Goal: Task Accomplishment & Management: Use online tool/utility

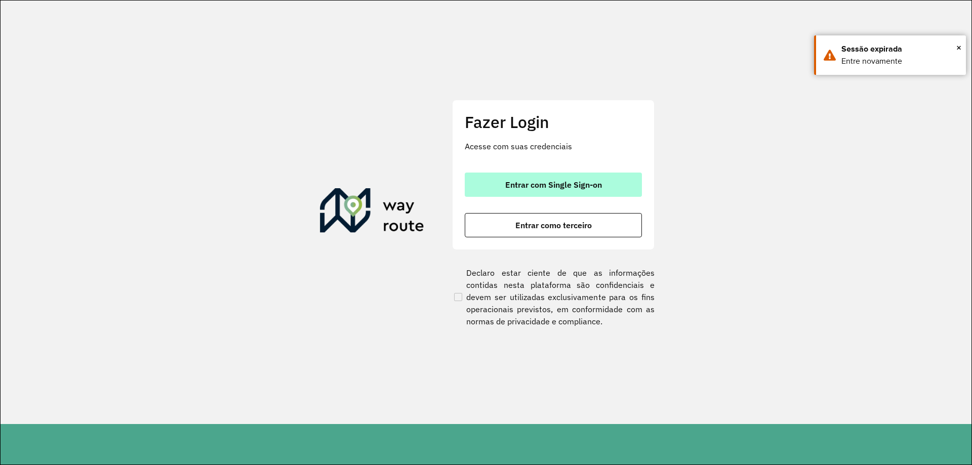
click at [598, 189] on span "Entrar com Single Sign-on" at bounding box center [553, 185] width 97 height 8
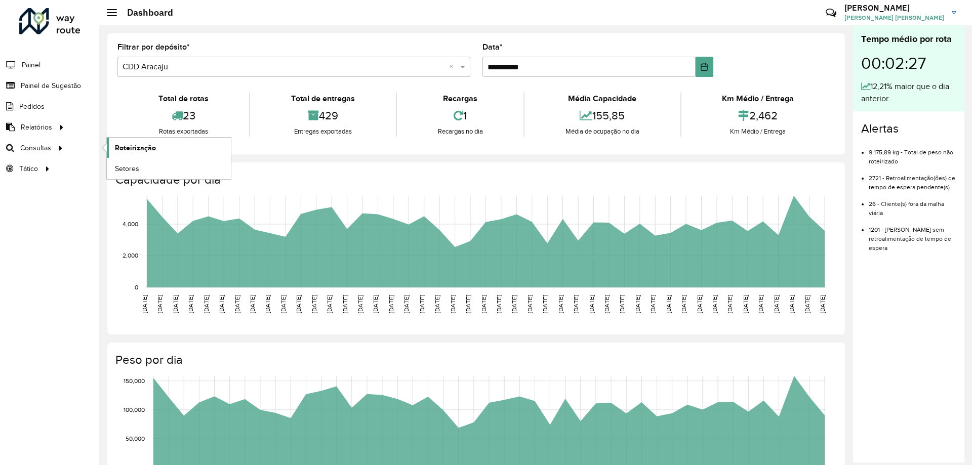
click at [158, 149] on link "Roteirização" at bounding box center [169, 148] width 124 height 20
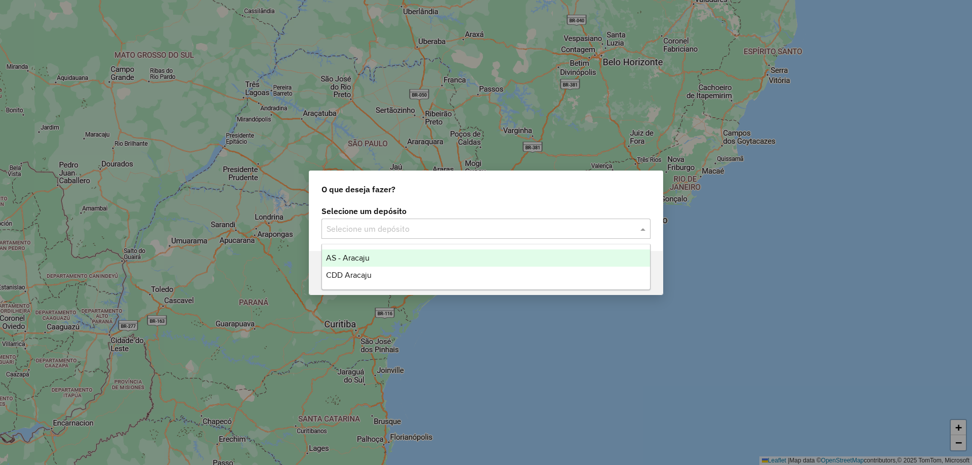
click at [398, 221] on div "Selecione um depósito" at bounding box center [485, 229] width 329 height 20
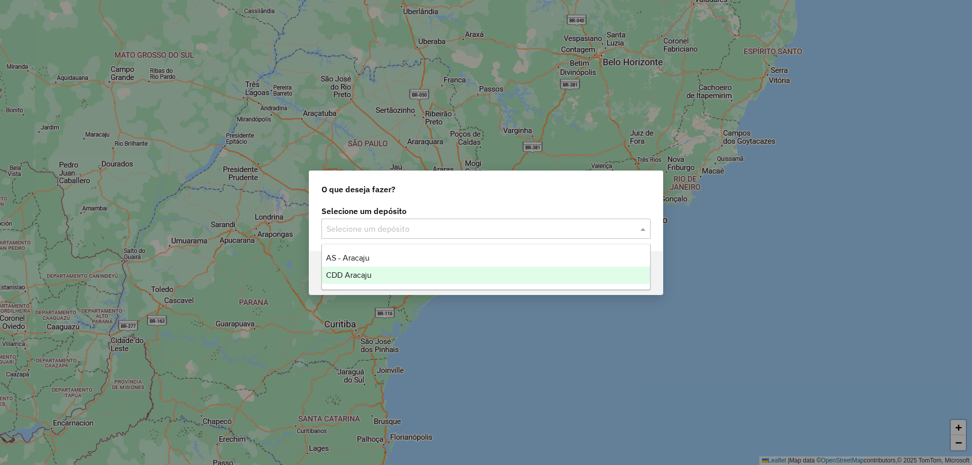
click at [351, 275] on span "CDD Aracaju" at bounding box center [349, 275] width 46 height 9
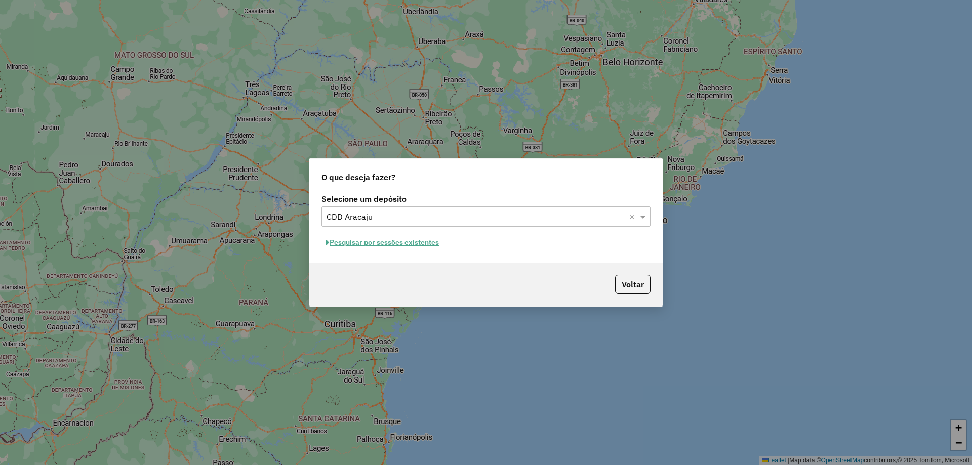
click at [398, 240] on button "Pesquisar por sessões existentes" at bounding box center [382, 243] width 122 height 16
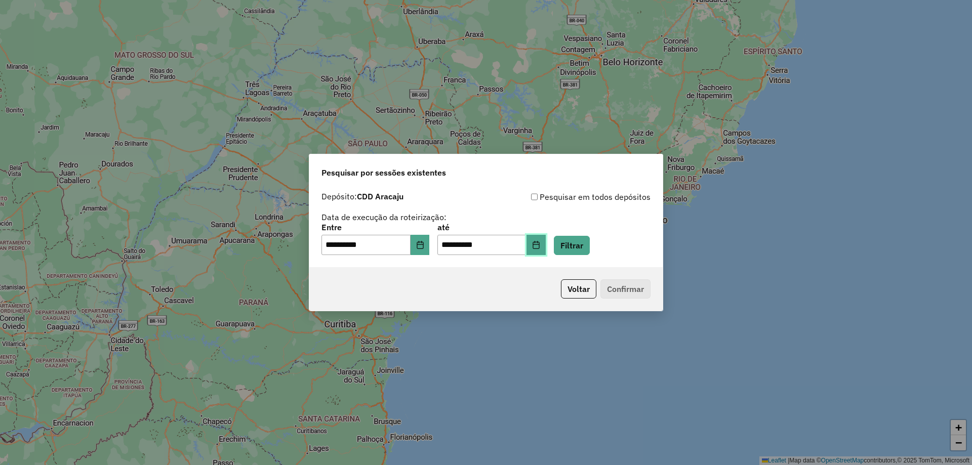
click at [540, 246] on icon "Choose Date" at bounding box center [536, 245] width 8 height 8
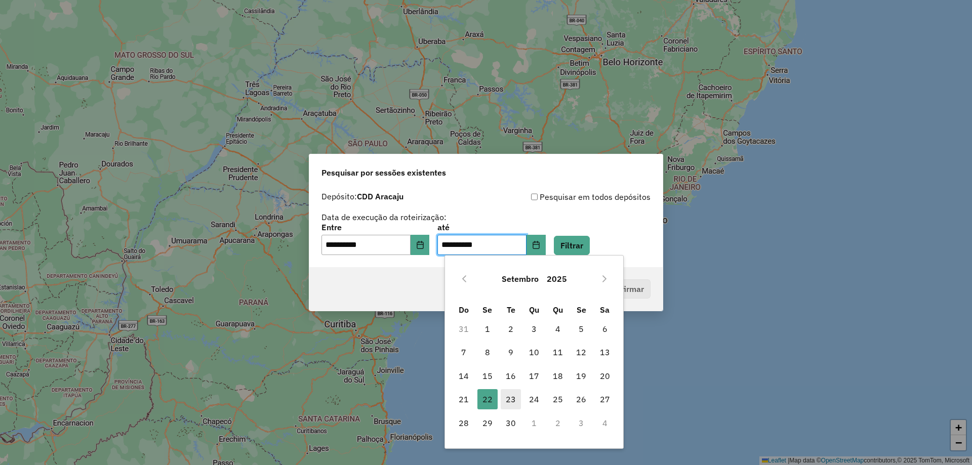
click at [517, 406] on span "23" at bounding box center [510, 399] width 20 height 20
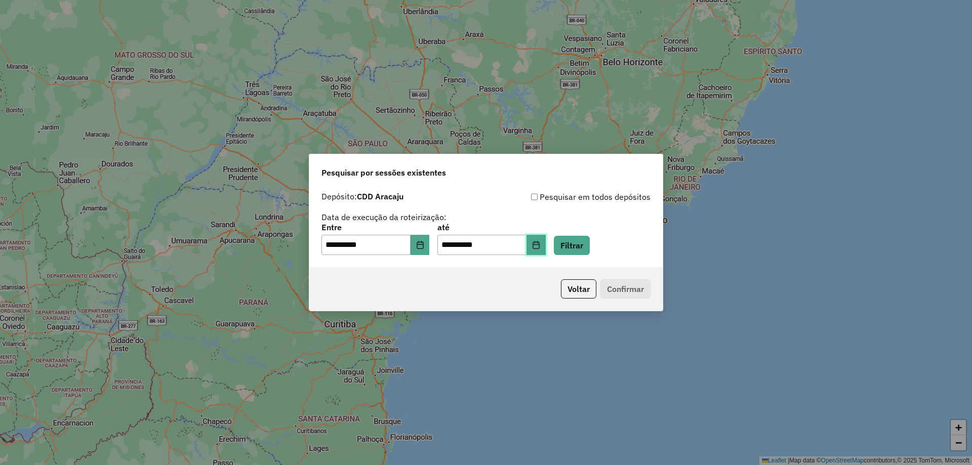
click at [545, 251] on button "Choose Date" at bounding box center [535, 245] width 19 height 20
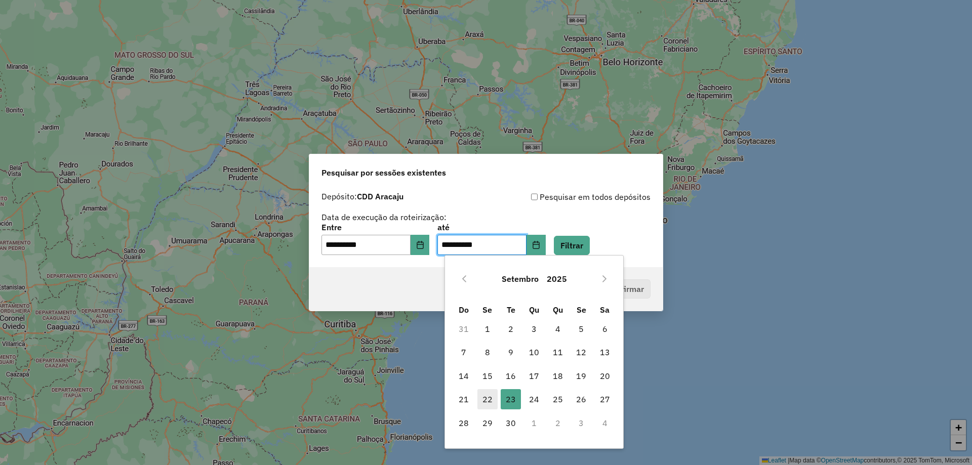
click at [487, 401] on span "22" at bounding box center [487, 399] width 20 height 20
type input "**********"
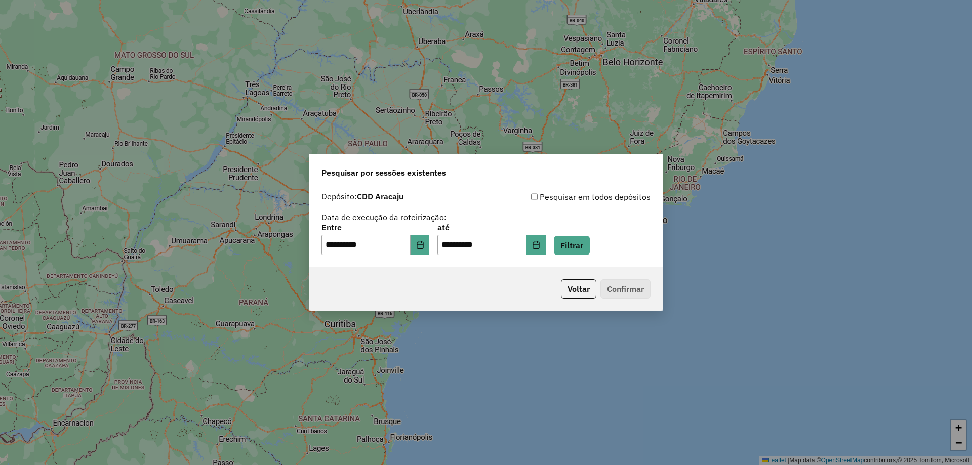
click at [624, 289] on p-footer "Voltar Confirmar" at bounding box center [604, 288] width 94 height 19
click at [572, 244] on button "Filtrar" at bounding box center [572, 245] width 36 height 19
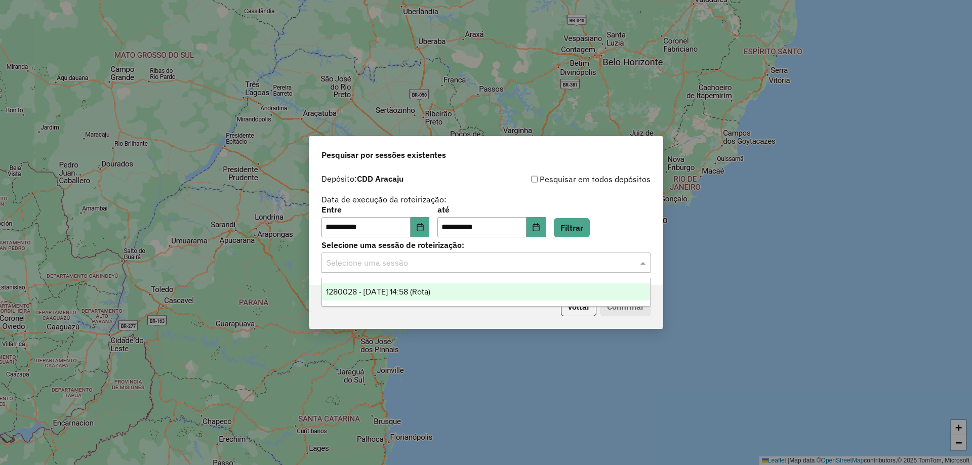
click at [533, 256] on div "Selecione uma sessão" at bounding box center [485, 262] width 329 height 20
click at [471, 290] on div "1280028 - [DATE] 14:58 (Rota)" at bounding box center [486, 291] width 328 height 17
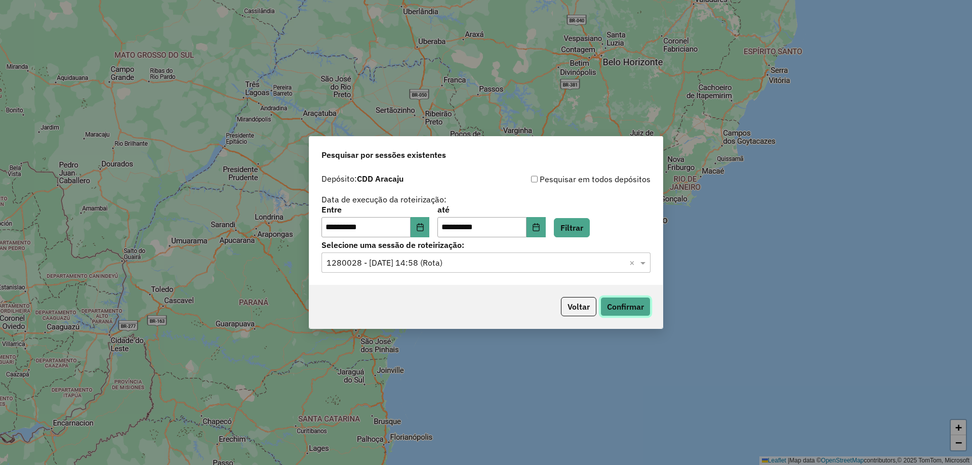
click at [620, 310] on button "Confirmar" at bounding box center [625, 306] width 50 height 19
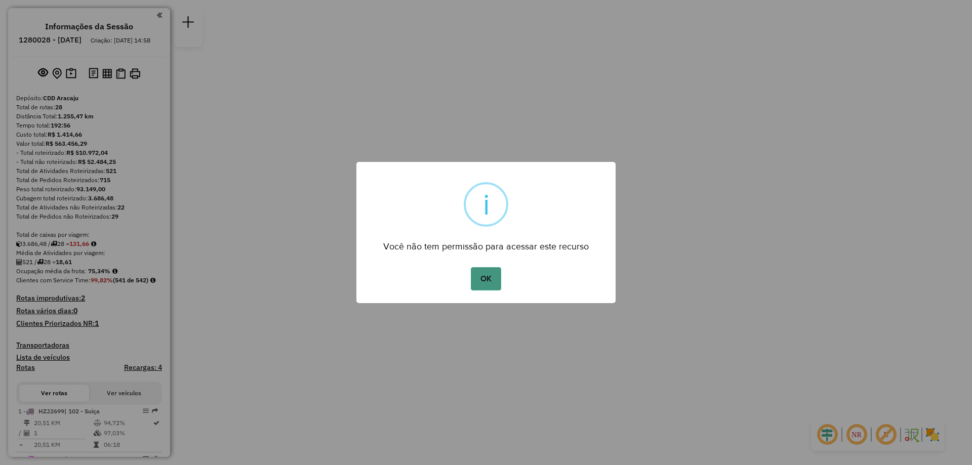
click at [477, 282] on button "OK" at bounding box center [486, 278] width 30 height 23
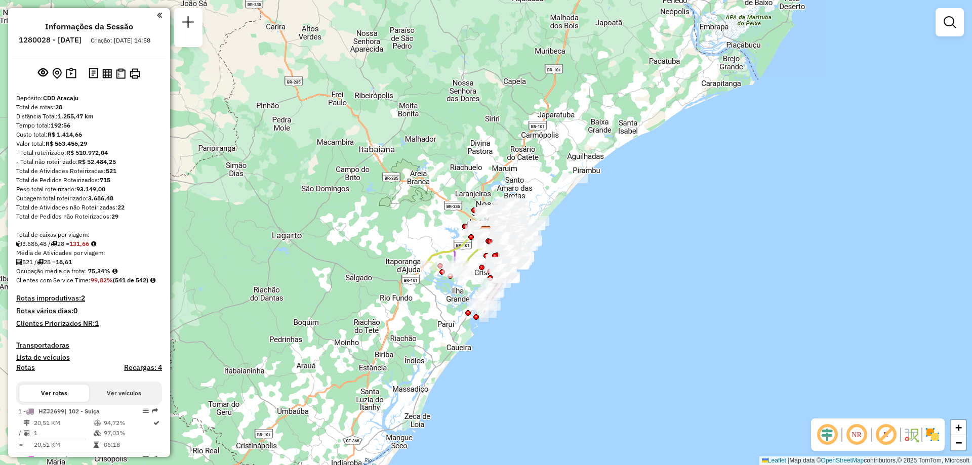
click at [643, 260] on div "Janela de atendimento Grade de atendimento Capacidade Transportadoras Veículos …" at bounding box center [486, 232] width 972 height 465
click at [951, 24] on em at bounding box center [949, 22] width 12 height 12
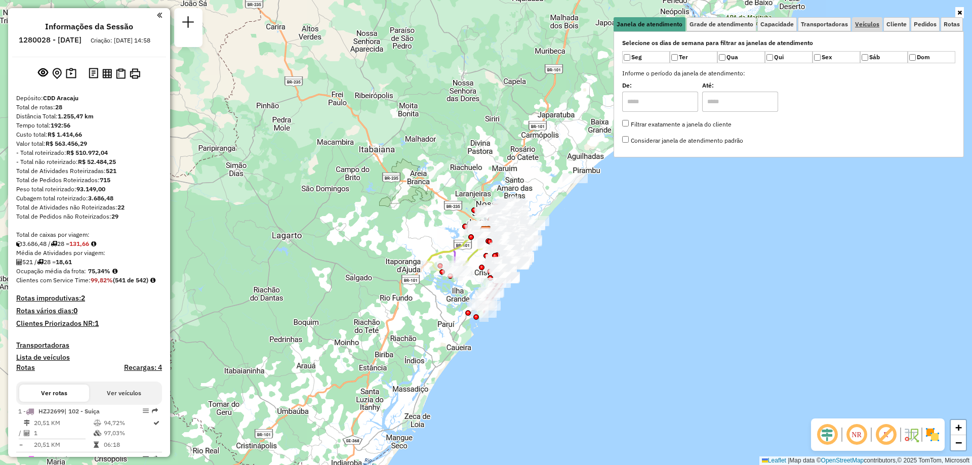
click at [866, 30] on div "Janela de atendimento Grade de atendimento Capacidade Transportadoras Veículos …" at bounding box center [788, 87] width 350 height 140
click at [866, 30] on link "Veículos" at bounding box center [867, 24] width 30 height 14
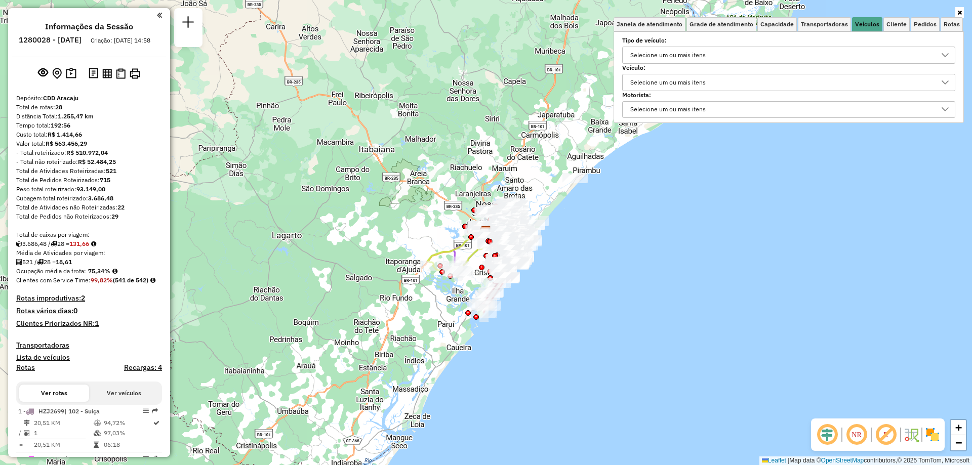
click at [727, 48] on div "Selecione um ou mais itens" at bounding box center [780, 55] width 309 height 16
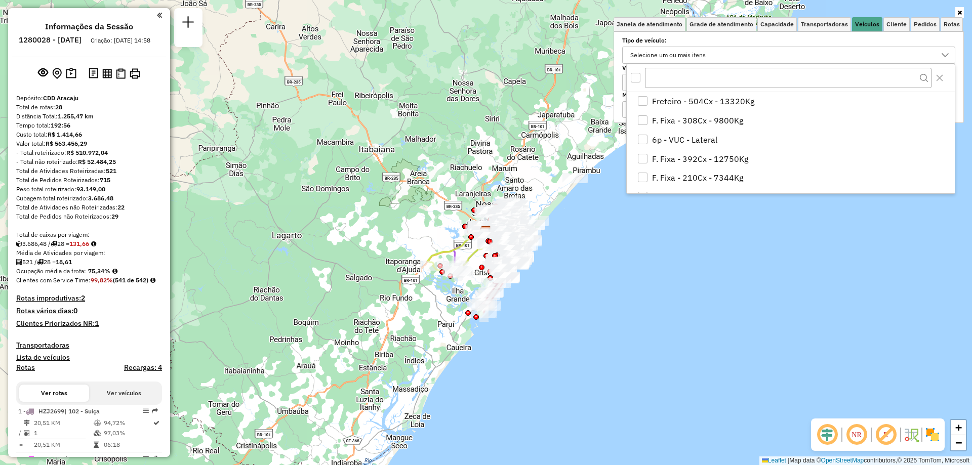
click at [714, 52] on div "Selecione um ou mais itens" at bounding box center [780, 55] width 309 height 16
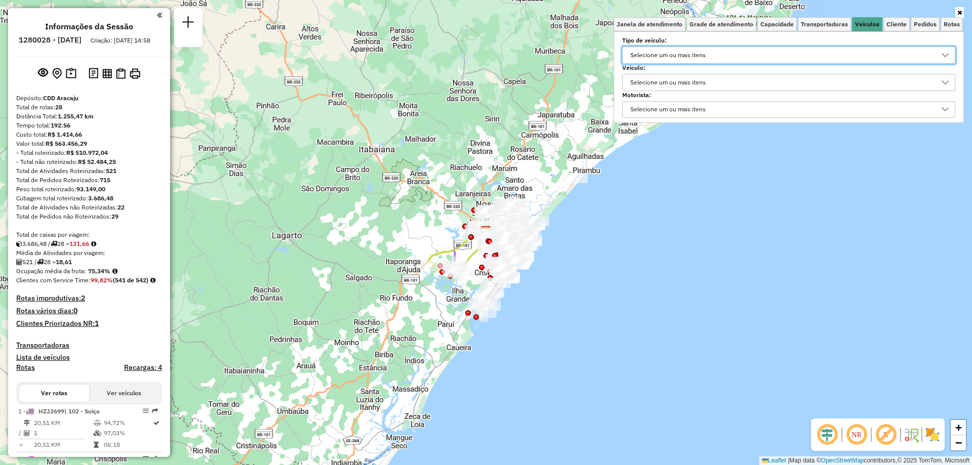
click at [659, 84] on div "Selecione um ou mais itens" at bounding box center [667, 82] width 82 height 16
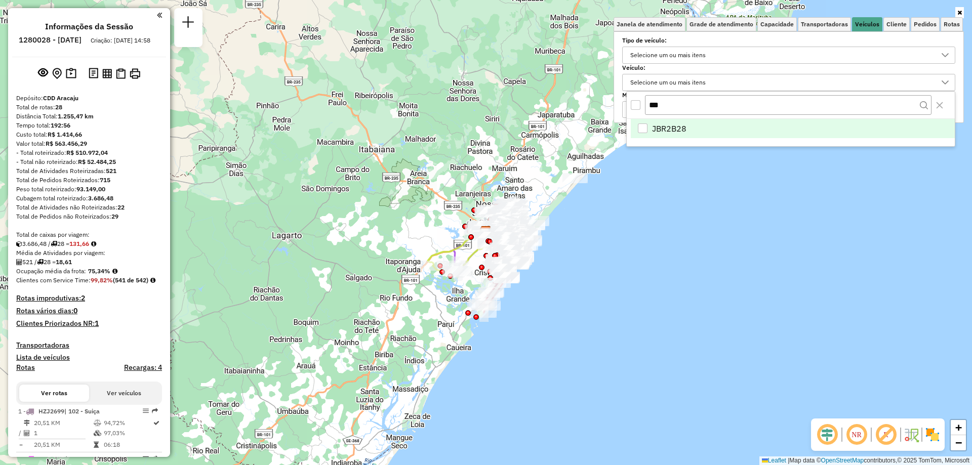
type input "***"
click at [670, 125] on span "JBR2B28" at bounding box center [669, 128] width 34 height 12
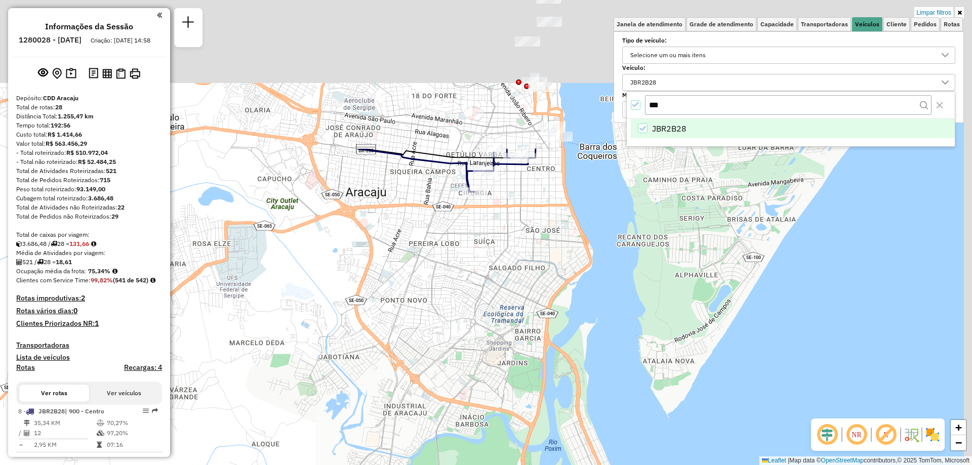
drag, startPoint x: 561, startPoint y: 115, endPoint x: 483, endPoint y: 333, distance: 231.4
click at [483, 333] on div "Limpar filtros Janela de atendimento Grade de atendimento Capacidade Transporta…" at bounding box center [486, 232] width 972 height 465
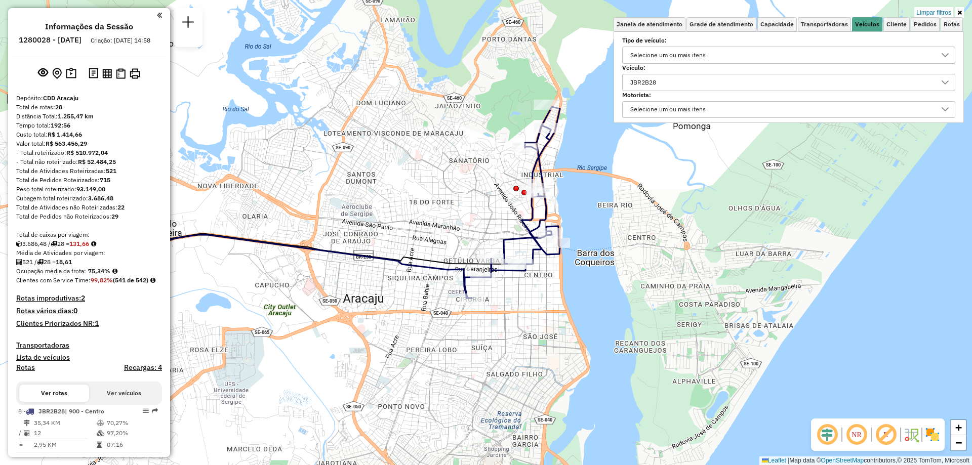
drag, startPoint x: 530, startPoint y: 224, endPoint x: 534, endPoint y: 309, distance: 84.6
click at [534, 309] on div "Limpar filtros Janela de atendimento Grade de atendimento Capacidade Transporta…" at bounding box center [486, 232] width 972 height 465
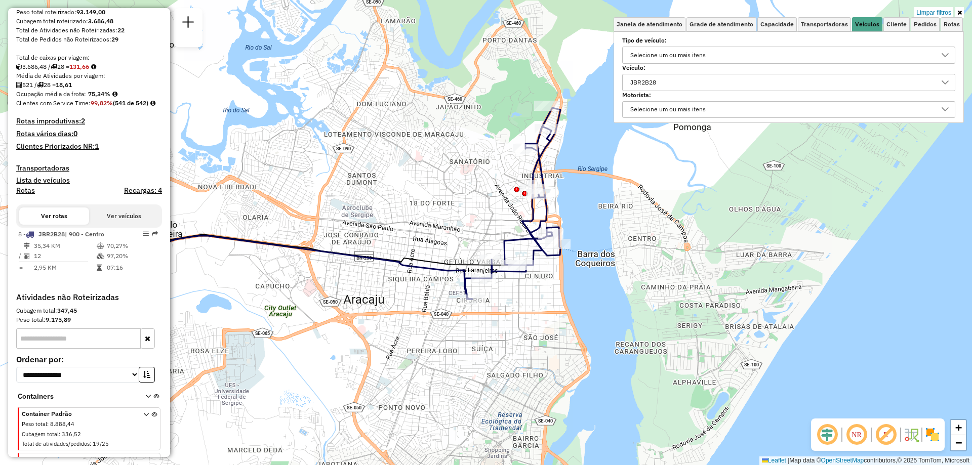
scroll to position [235, 0]
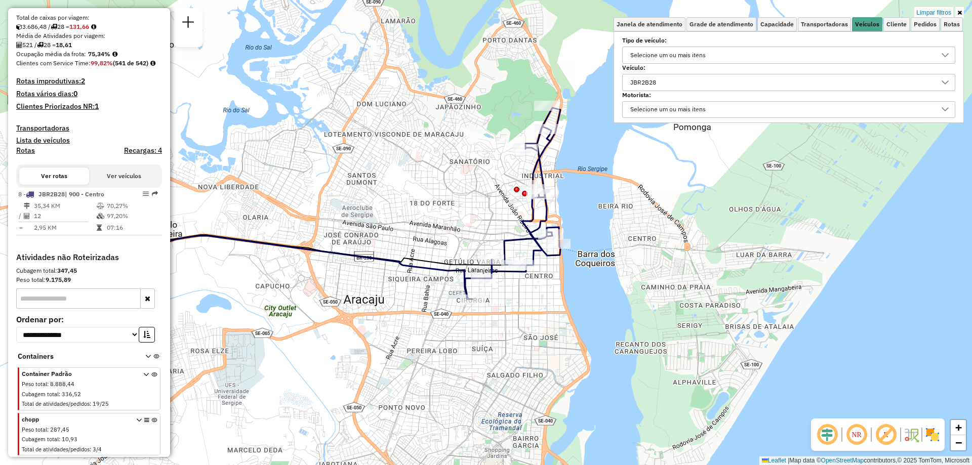
click at [127, 174] on button "Ver veículos" at bounding box center [124, 175] width 70 height 17
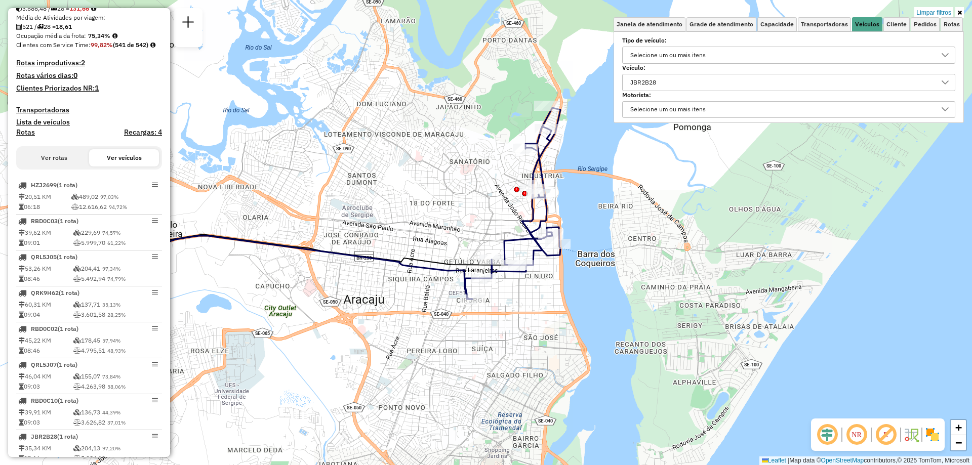
click at [57, 166] on button "Ver rotas" at bounding box center [54, 157] width 70 height 17
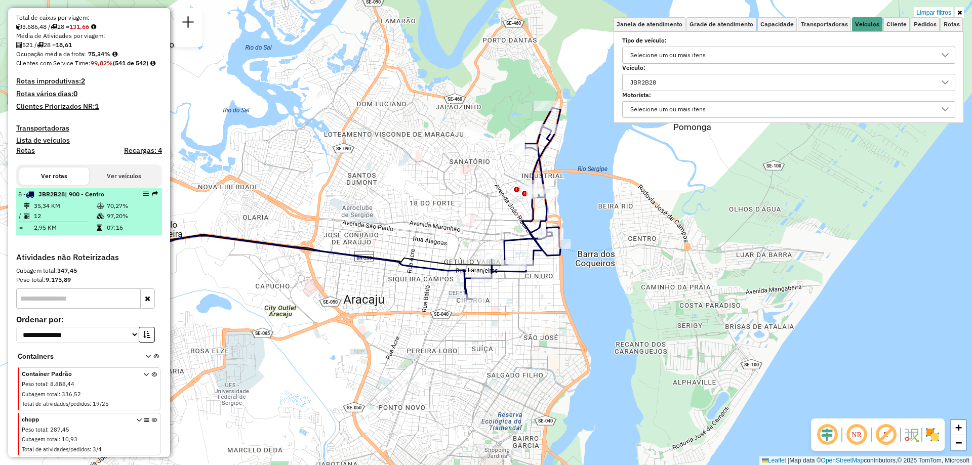
click at [73, 218] on td "12" at bounding box center [64, 216] width 63 height 10
select select "**********"
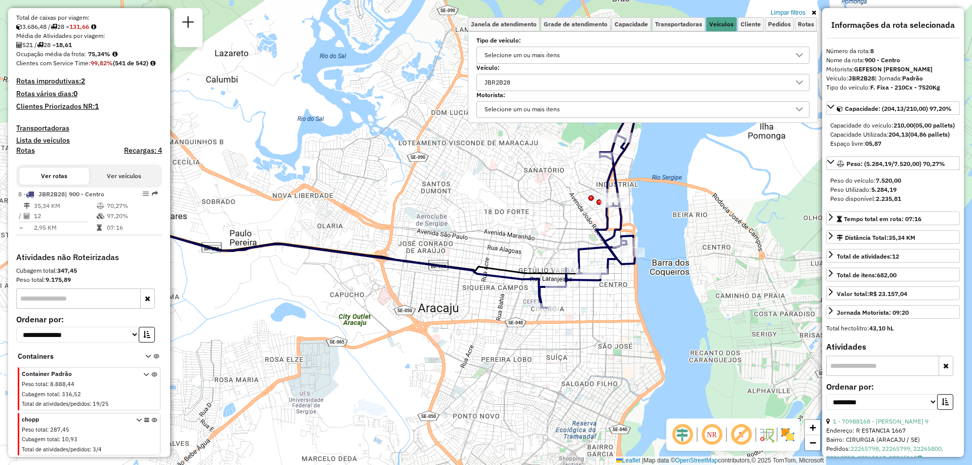
drag, startPoint x: 431, startPoint y: 274, endPoint x: 320, endPoint y: 254, distance: 112.6
click at [320, 254] on icon at bounding box center [331, 265] width 430 height 85
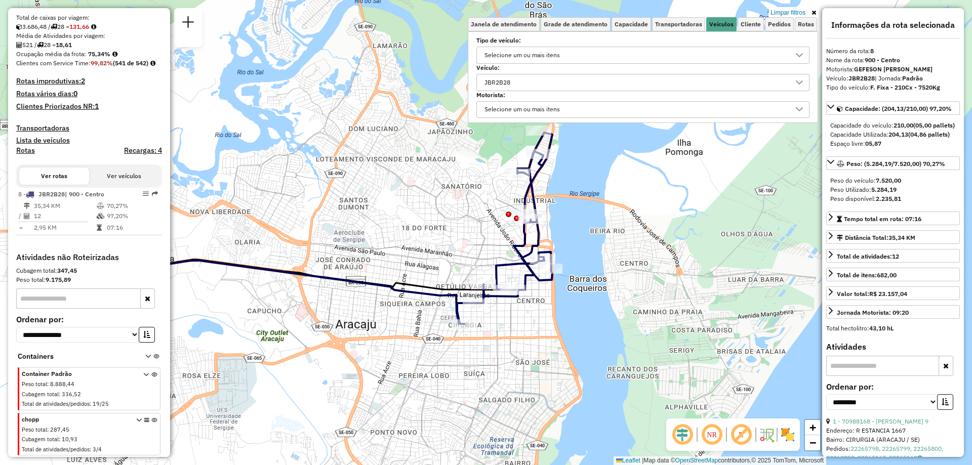
drag, startPoint x: 516, startPoint y: 283, endPoint x: 429, endPoint y: 301, distance: 89.3
click at [429, 301] on icon at bounding box center [249, 281] width 430 height 85
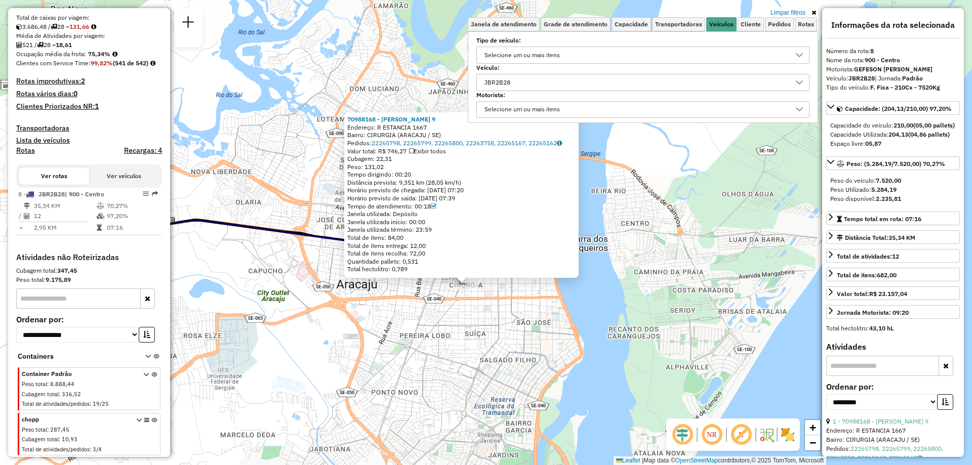
drag, startPoint x: 492, startPoint y: 280, endPoint x: 472, endPoint y: 332, distance: 55.6
click at [472, 332] on div "70988168 - RUI SOARES PEREIRA 9 Endereço: R ESTANCIA 1667 Bairro: CIRURGIA (ARA…" at bounding box center [486, 232] width 972 height 465
click at [960, 134] on div "**********" at bounding box center [893, 232] width 142 height 449
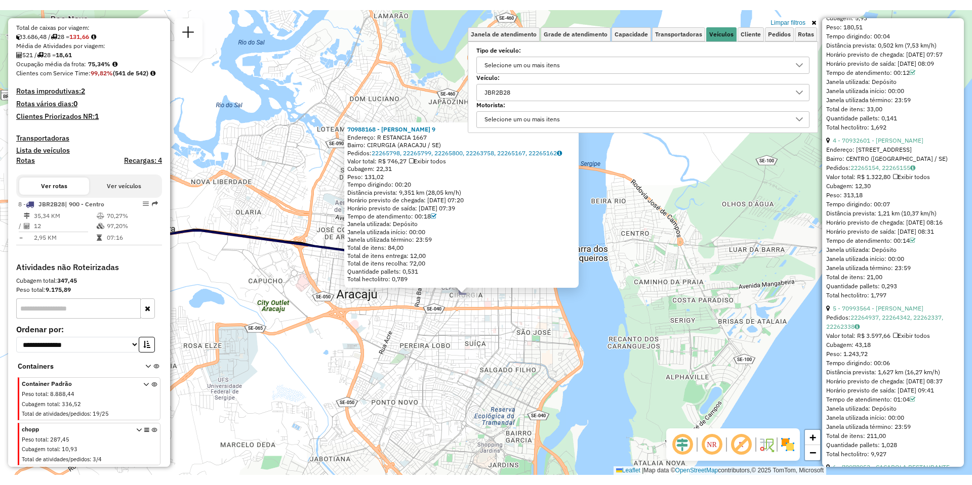
scroll to position [831, 0]
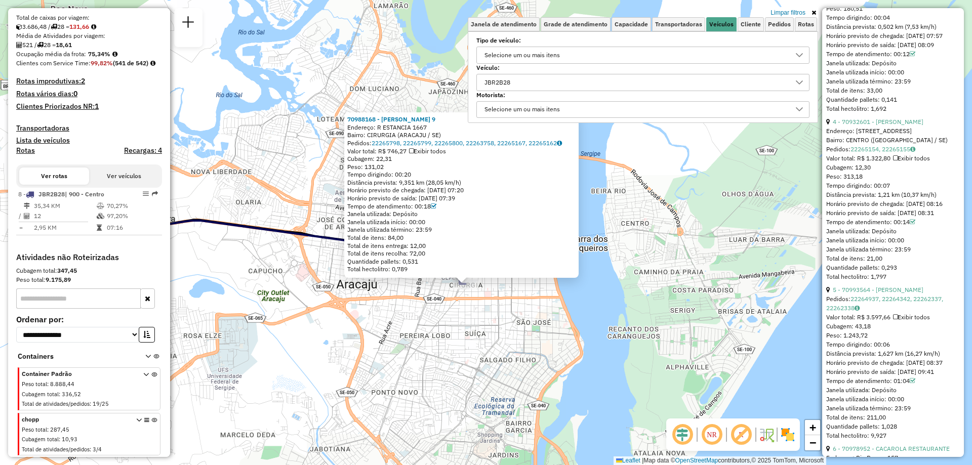
click at [813, 11] on icon at bounding box center [813, 13] width 5 height 6
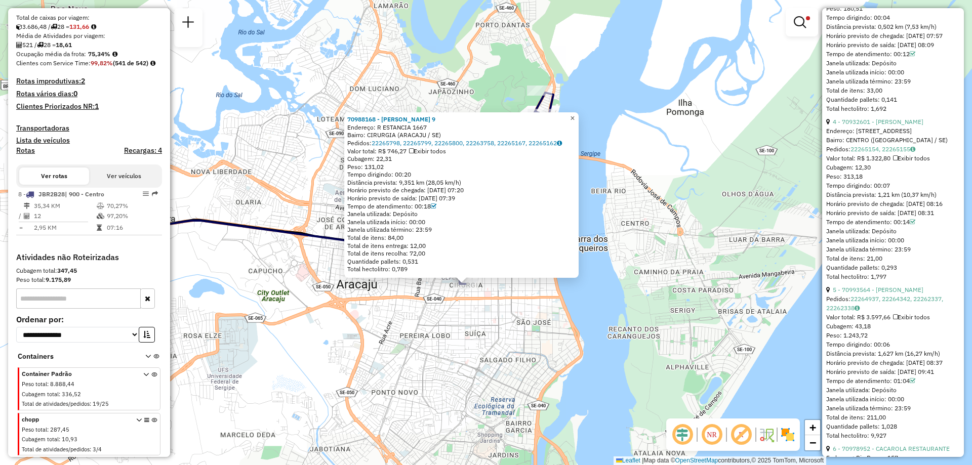
click at [574, 116] on span "×" at bounding box center [572, 118] width 5 height 9
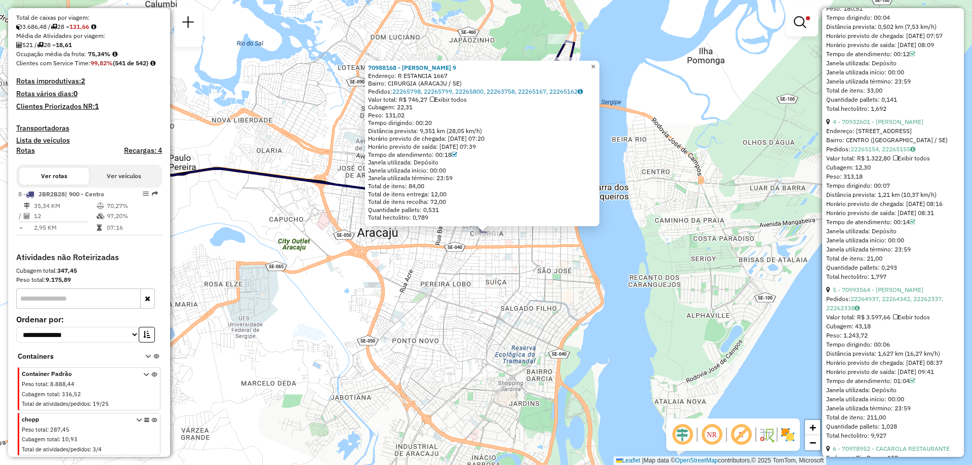
click at [595, 62] on span "×" at bounding box center [592, 66] width 5 height 9
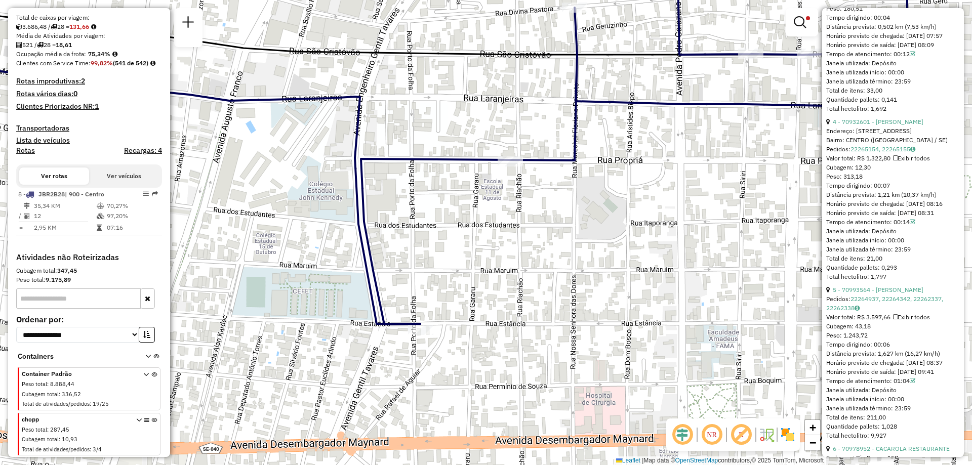
drag, startPoint x: 373, startPoint y: 317, endPoint x: 409, endPoint y: 311, distance: 36.9
click at [409, 311] on div "Limpar filtros Janela de atendimento Grade de atendimento Capacidade Transporta…" at bounding box center [486, 232] width 972 height 465
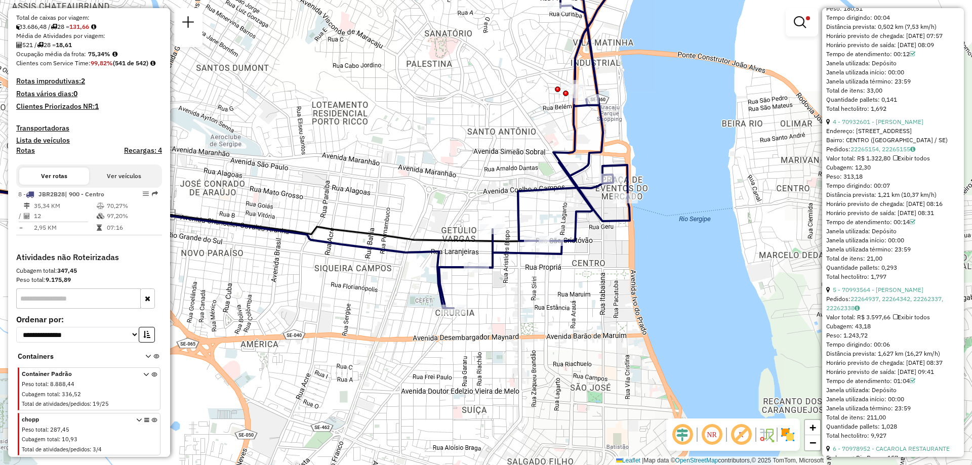
drag, startPoint x: 505, startPoint y: 299, endPoint x: 526, endPoint y: 312, distance: 25.0
click at [526, 312] on div "Limpar filtros Janela de atendimento Grade de atendimento Capacidade Transporta…" at bounding box center [486, 232] width 972 height 465
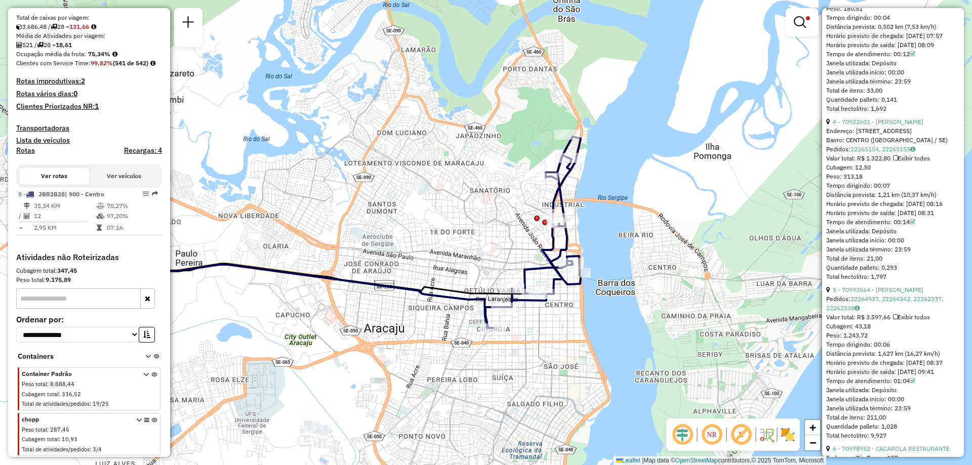
drag, startPoint x: 555, startPoint y: 305, endPoint x: 548, endPoint y: 317, distance: 13.6
click at [548, 317] on div "Limpar filtros Janela de atendimento Grade de atendimento Capacidade Transporta…" at bounding box center [486, 232] width 972 height 465
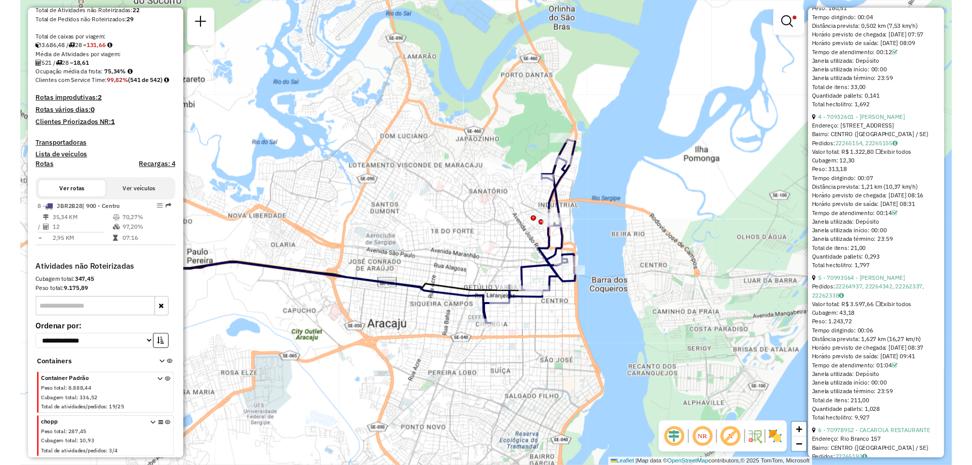
scroll to position [215, 0]
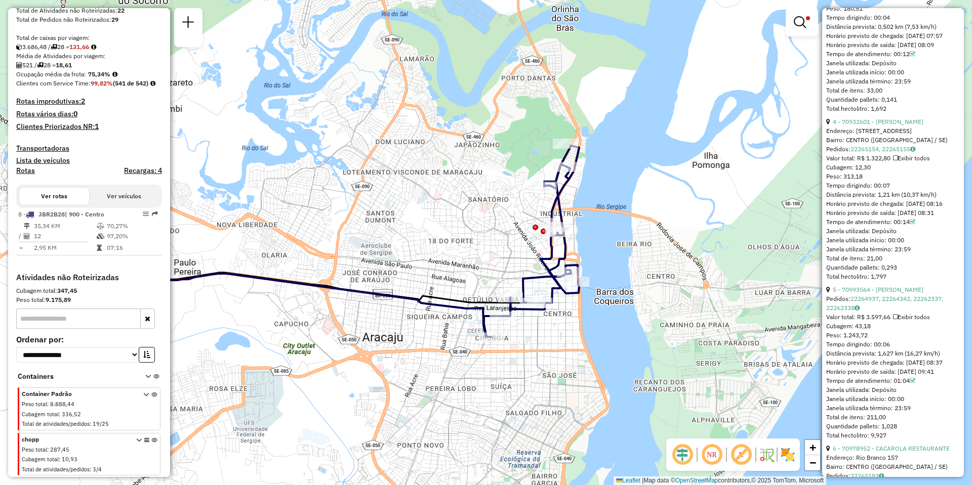
click at [467, 202] on div "Limpar filtros Janela de atendimento Grade de atendimento Capacidade Transporta…" at bounding box center [486, 242] width 972 height 485
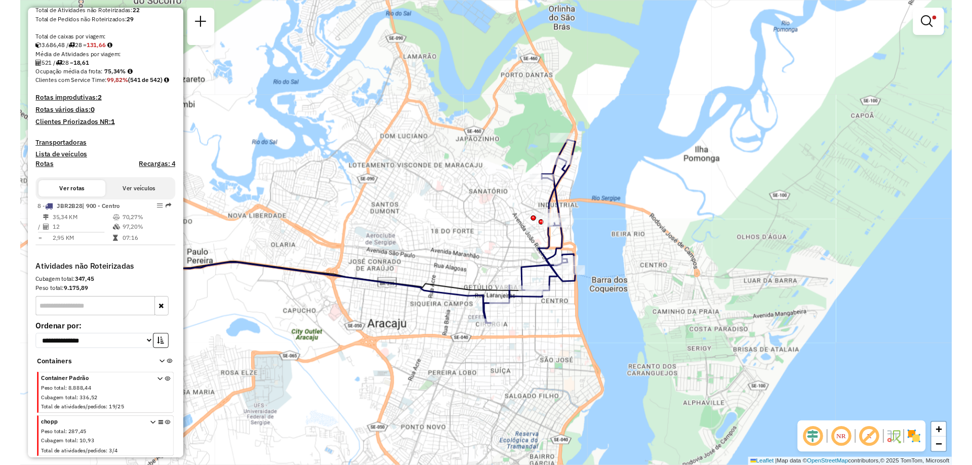
scroll to position [235, 0]
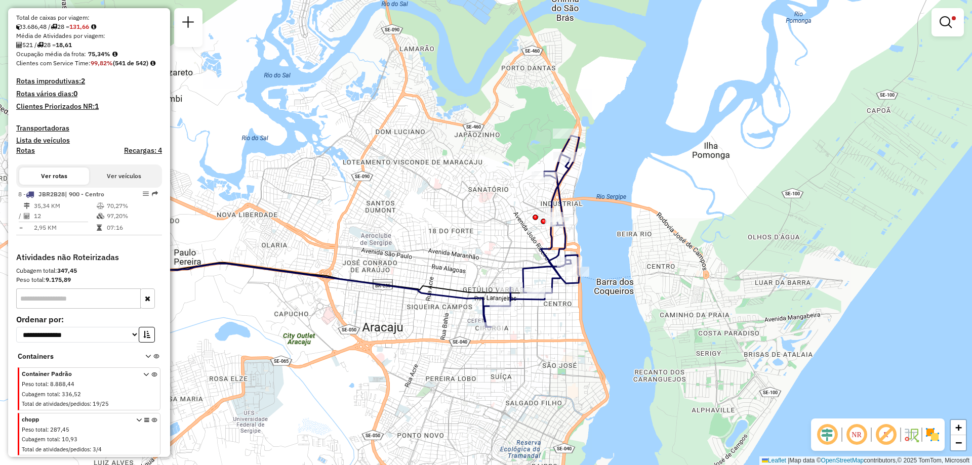
click at [98, 386] on div "Peso total : 8.888,44" at bounding box center [76, 384] width 109 height 9
click at [151, 375] on icon at bounding box center [154, 391] width 6 height 38
click at [139, 374] on div "Container Padrão Peso total : 8.888,44 Cubagem total : 336,52 Total de atividad…" at bounding box center [90, 389] width 137 height 40
click at [143, 374] on icon at bounding box center [146, 391] width 6 height 38
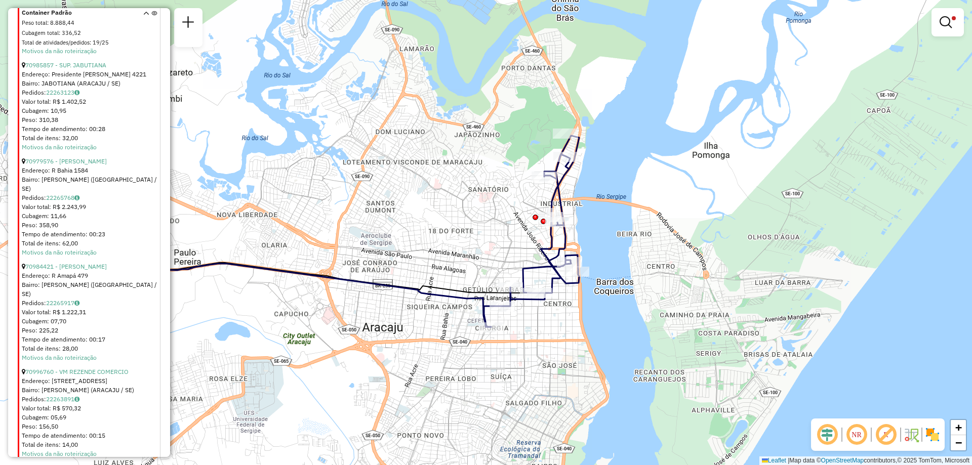
scroll to position [2733, 0]
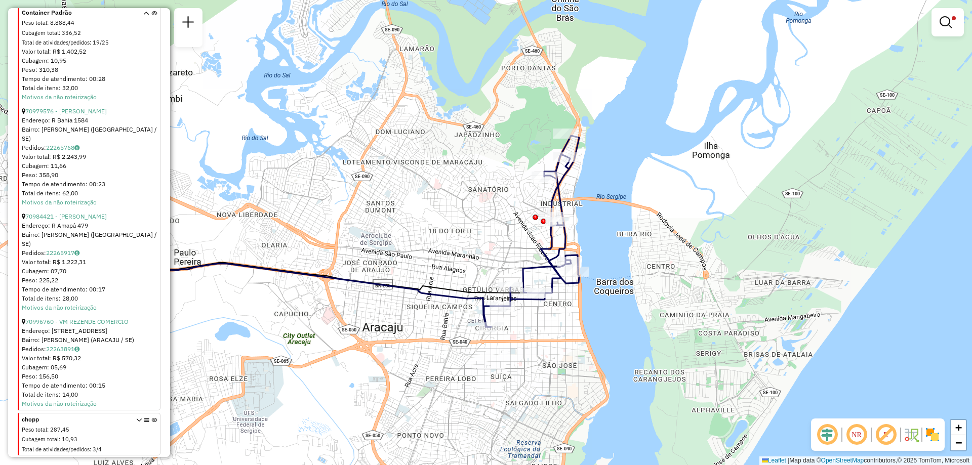
click at [136, 421] on icon at bounding box center [139, 436] width 6 height 38
select select "**********"
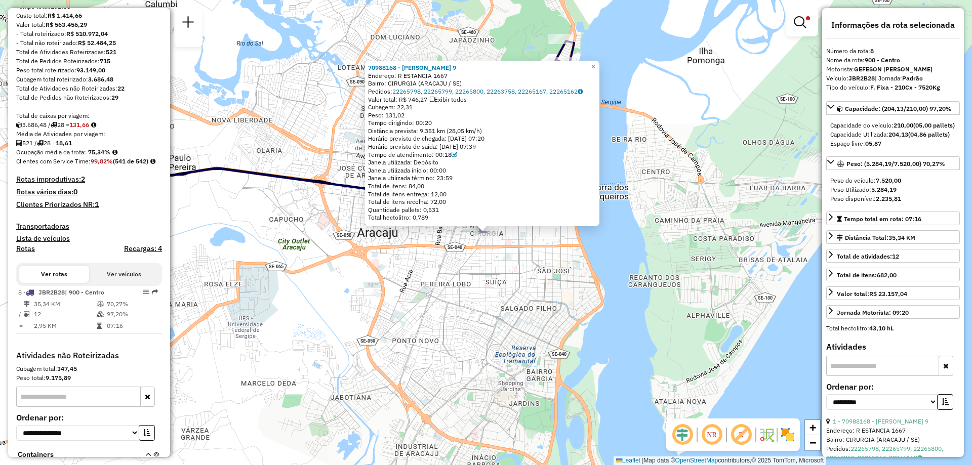
scroll to position [123, 0]
